Goal: Communication & Community: Ask a question

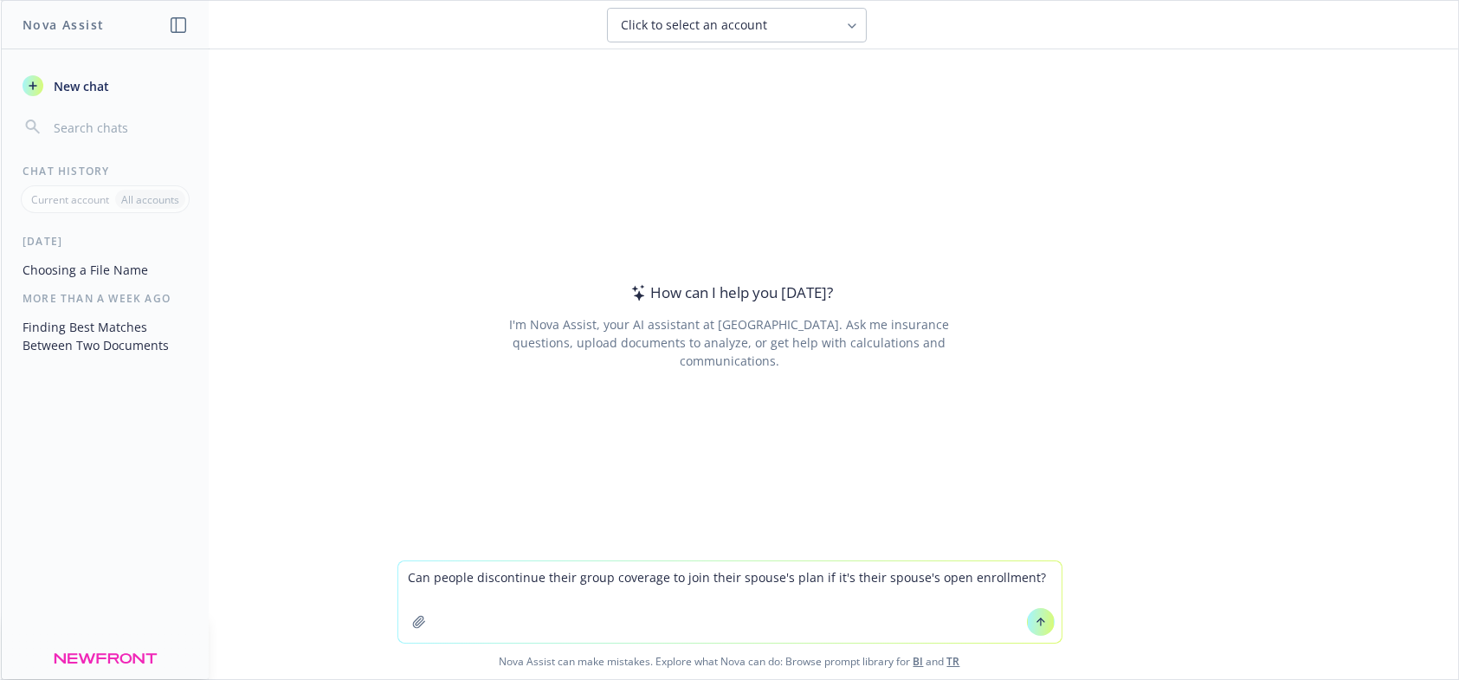
type textarea "Can people discontinue their group coverage to join their spouse's plan if it's…"
click at [1039, 623] on icon at bounding box center [1040, 621] width 12 height 12
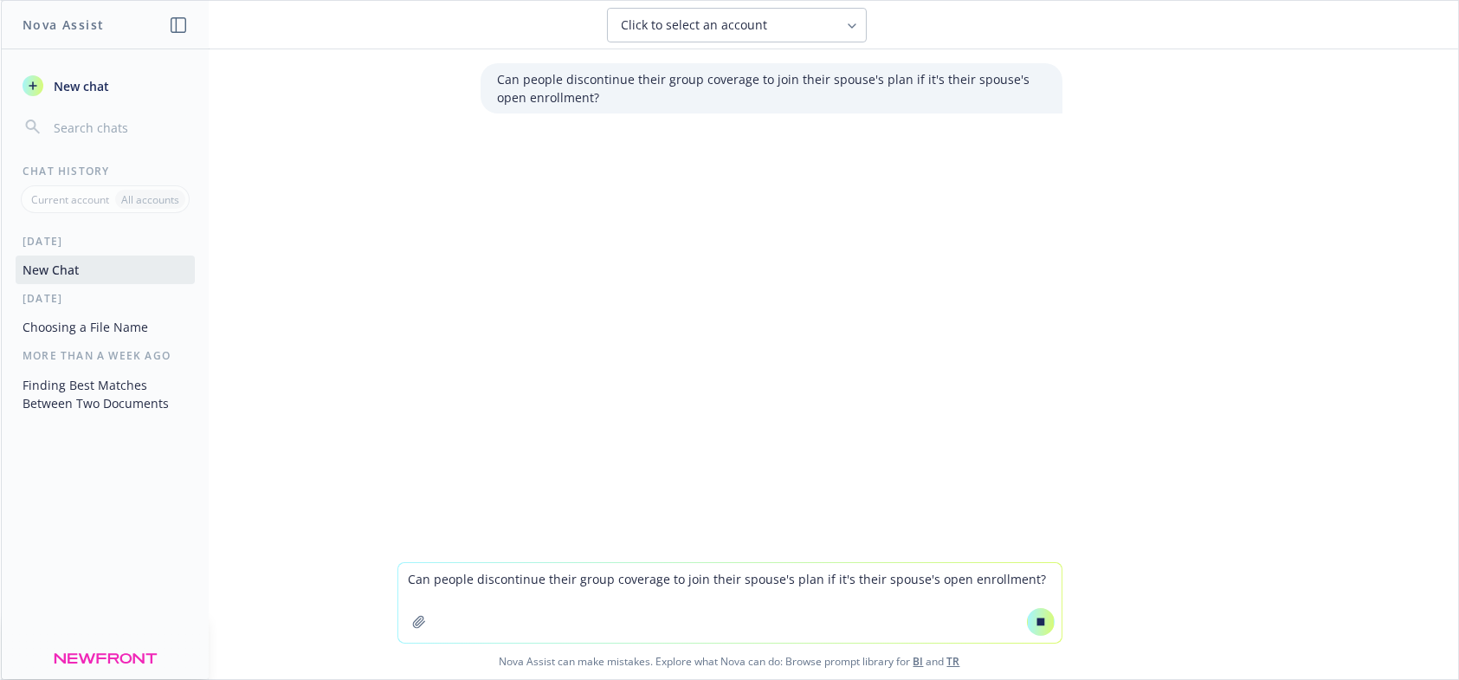
click at [753, 21] on span "Click to select an account" at bounding box center [695, 24] width 146 height 17
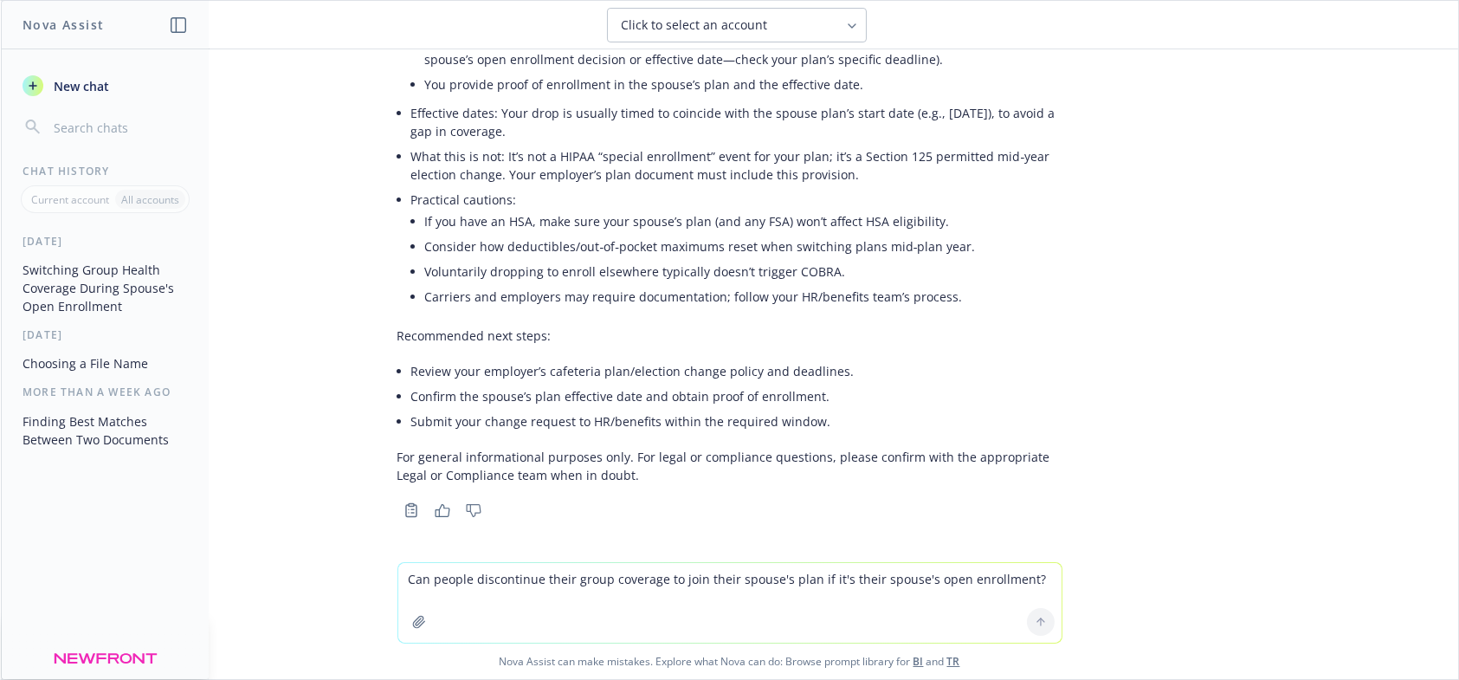
scroll to position [265, 0]
